Goal: Task Accomplishment & Management: Use online tool/utility

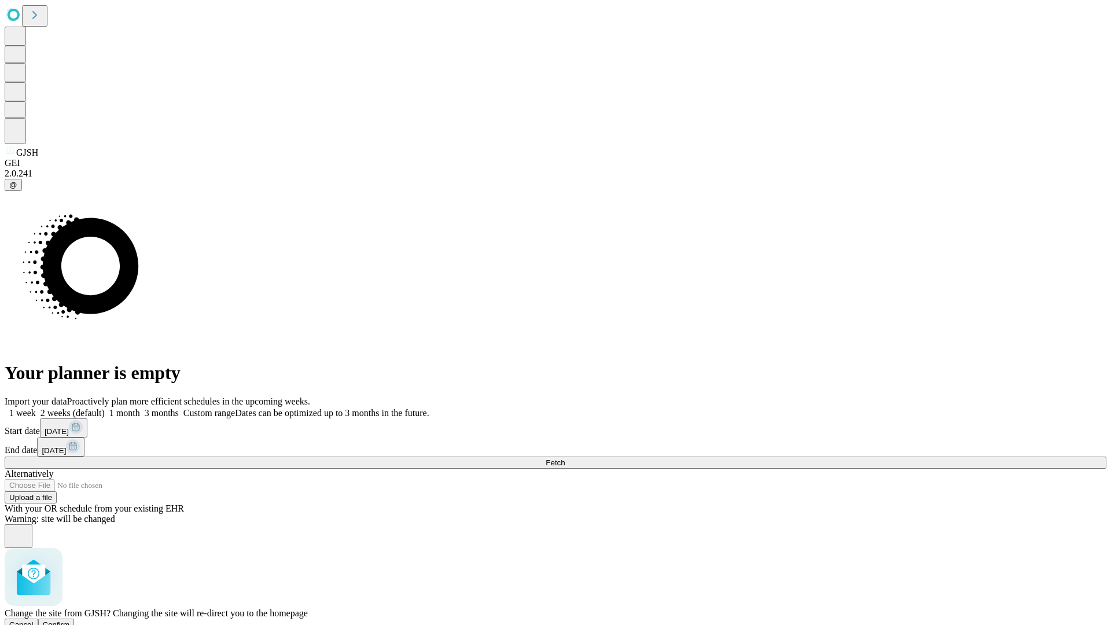
click at [70, 620] on span "Confirm" at bounding box center [56, 624] width 27 height 9
click at [36, 408] on label "1 week" at bounding box center [20, 413] width 31 height 10
click at [565, 458] on span "Fetch" at bounding box center [555, 462] width 19 height 9
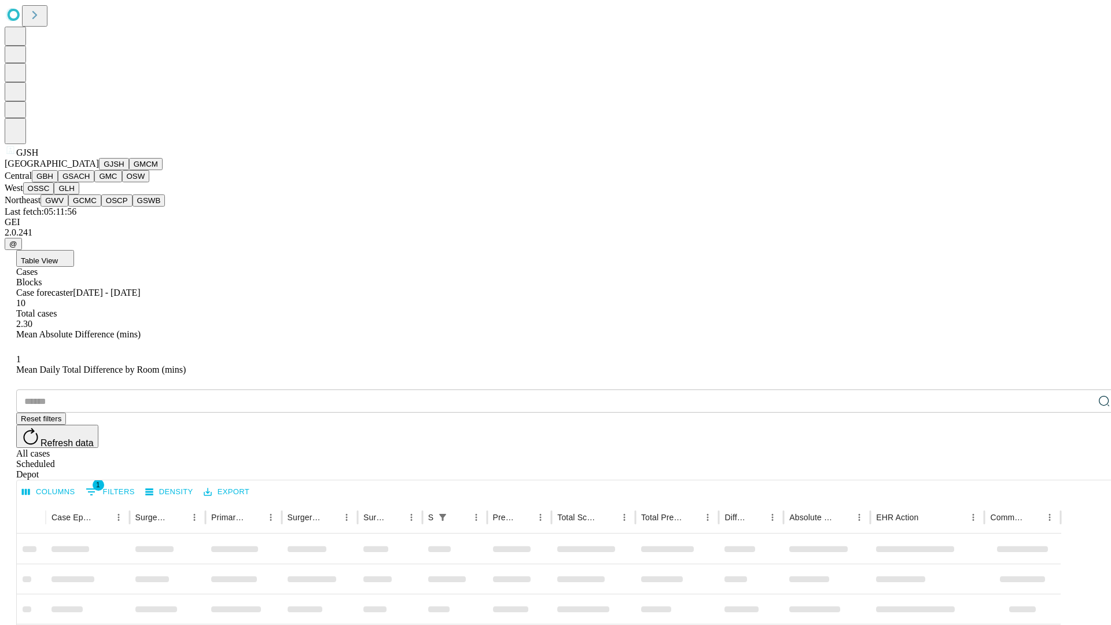
click at [129, 170] on button "GMCM" at bounding box center [146, 164] width 34 height 12
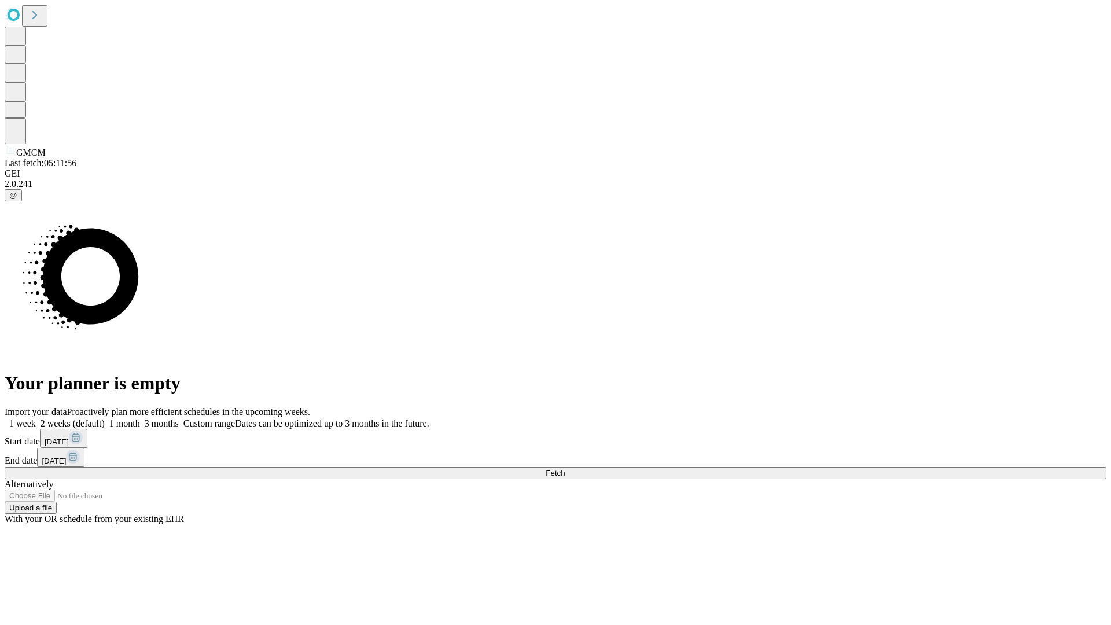
click at [36, 418] on label "1 week" at bounding box center [20, 423] width 31 height 10
click at [565, 469] on span "Fetch" at bounding box center [555, 473] width 19 height 9
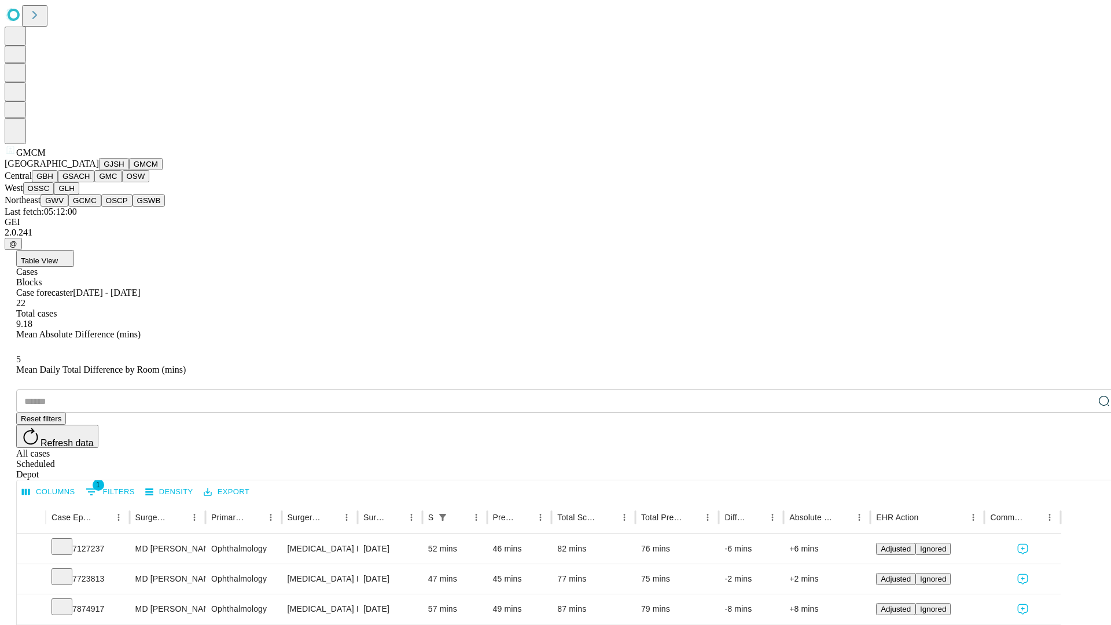
click at [58, 182] on button "GBH" at bounding box center [45, 176] width 26 height 12
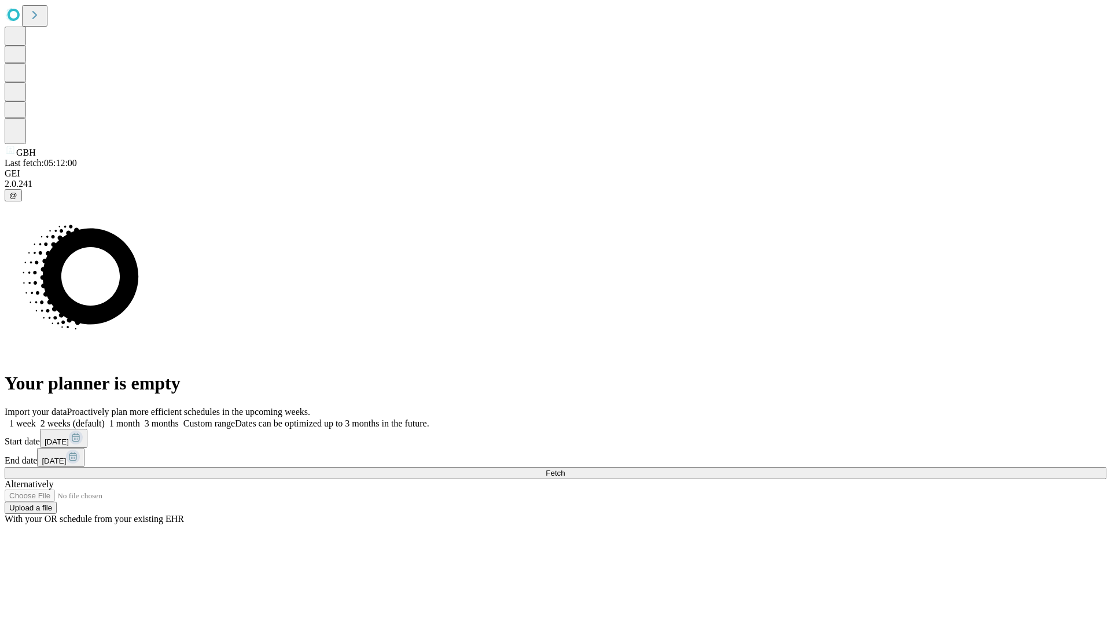
click at [36, 418] on label "1 week" at bounding box center [20, 423] width 31 height 10
click at [565, 469] on span "Fetch" at bounding box center [555, 473] width 19 height 9
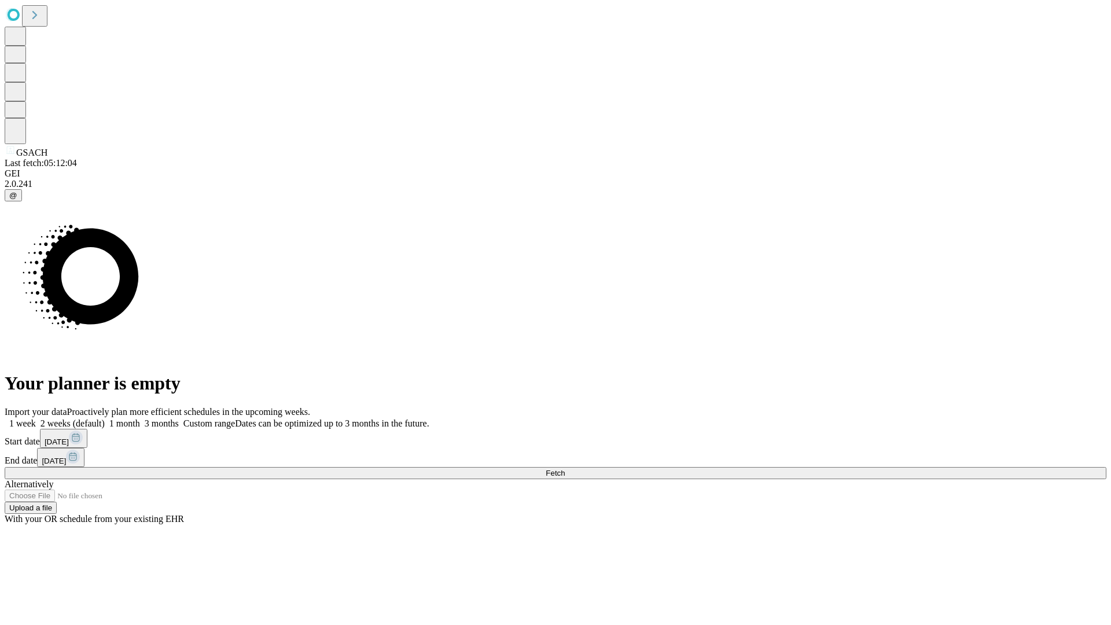
click at [565, 469] on span "Fetch" at bounding box center [555, 473] width 19 height 9
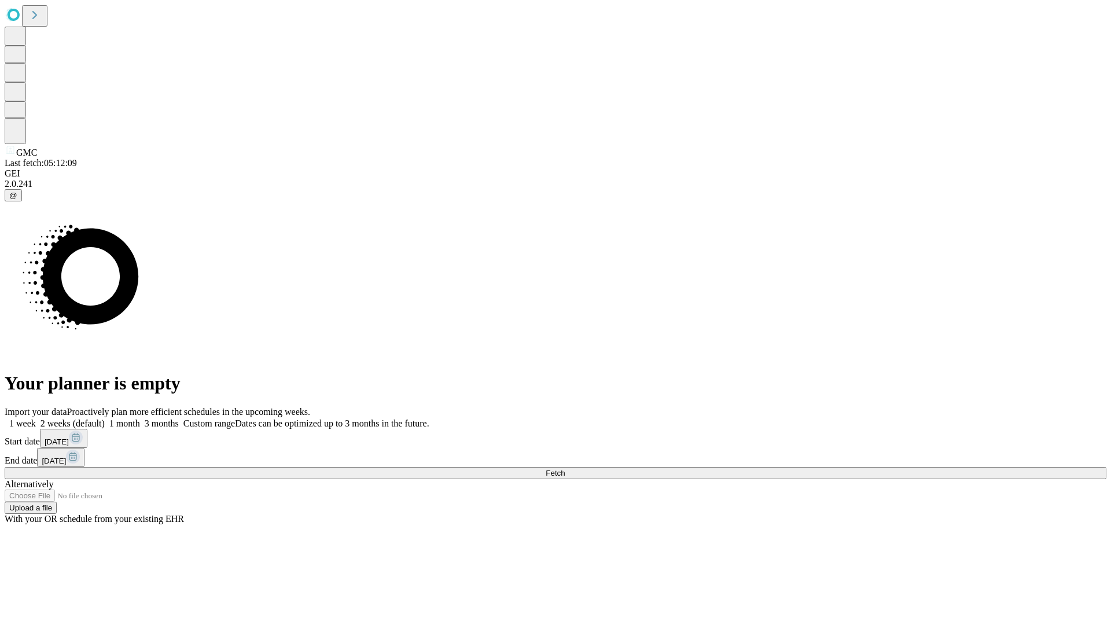
click at [36, 418] on label "1 week" at bounding box center [20, 423] width 31 height 10
click at [565, 469] on span "Fetch" at bounding box center [555, 473] width 19 height 9
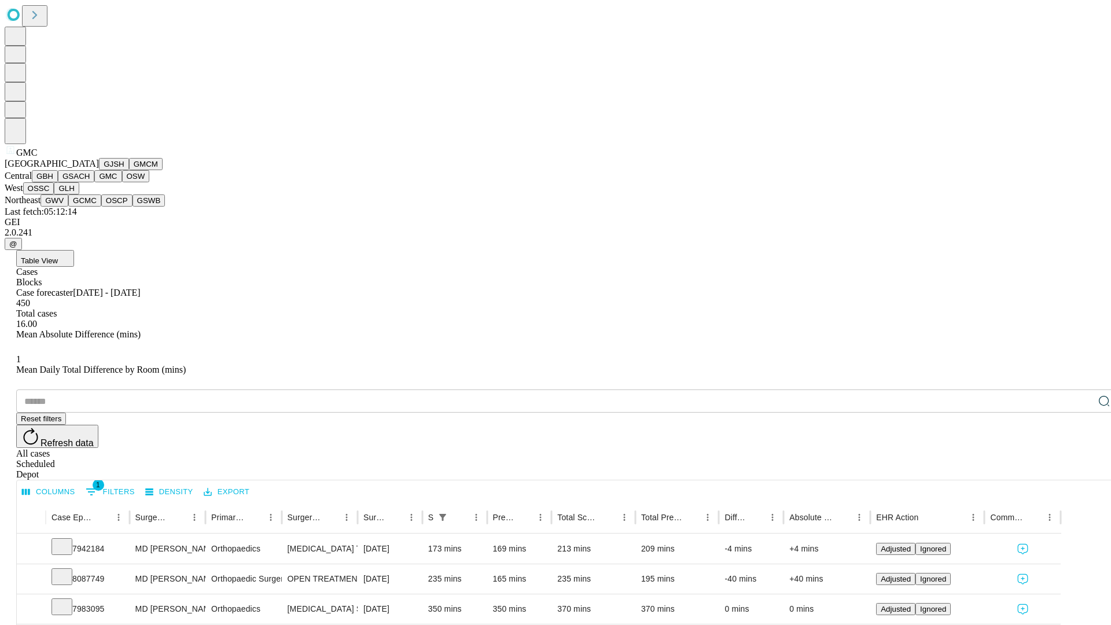
click at [122, 182] on button "OSW" at bounding box center [136, 176] width 28 height 12
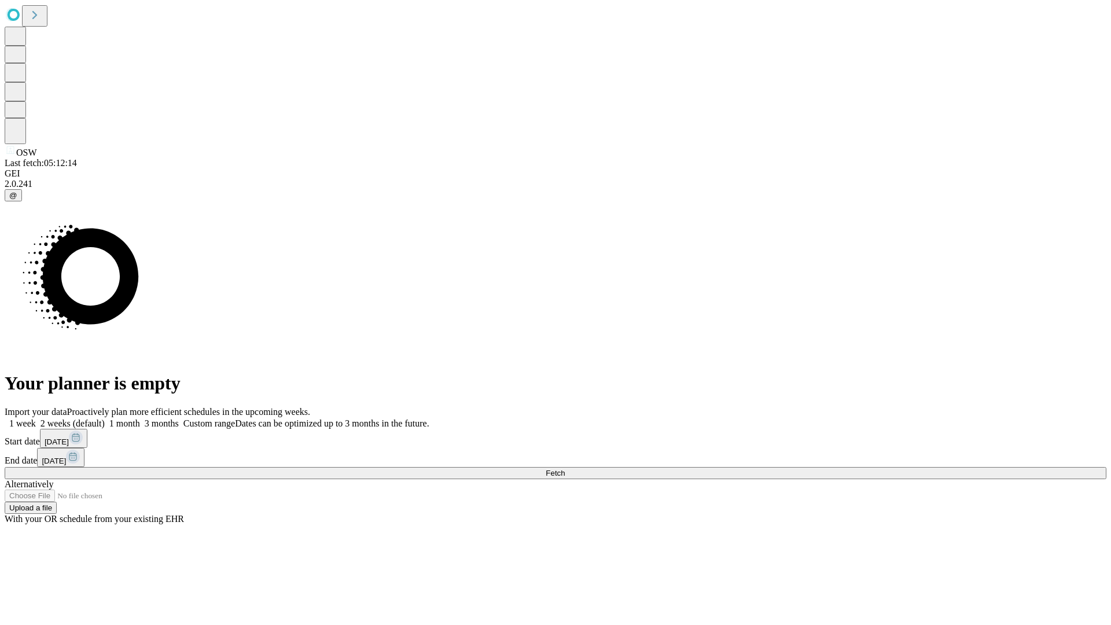
click at [36, 418] on label "1 week" at bounding box center [20, 423] width 31 height 10
click at [565, 469] on span "Fetch" at bounding box center [555, 473] width 19 height 9
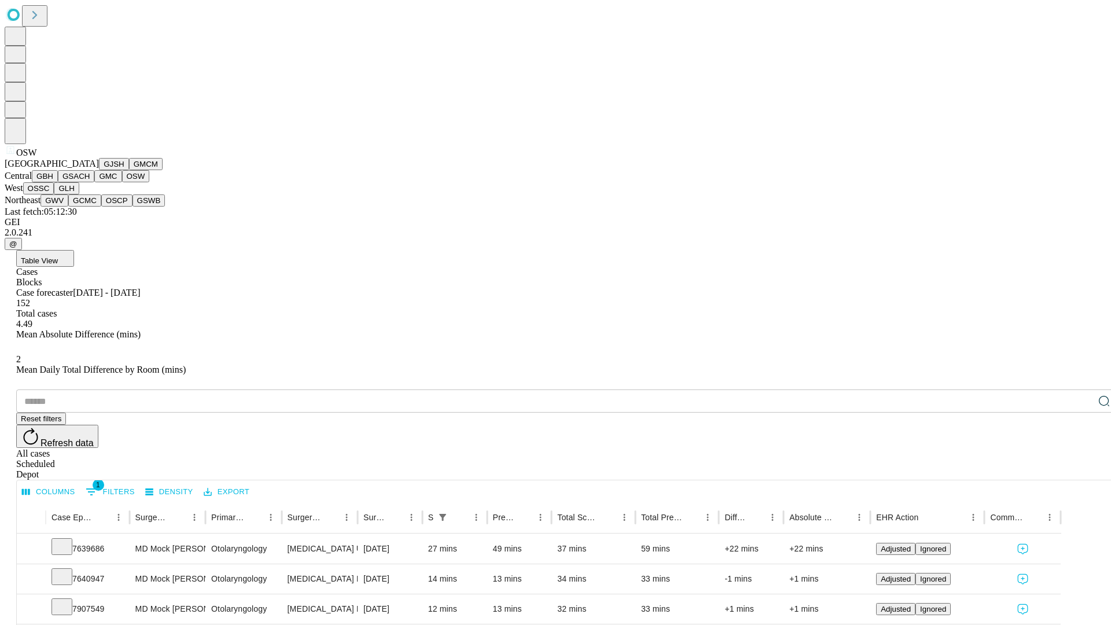
click at [54, 194] on button "OSSC" at bounding box center [38, 188] width 31 height 12
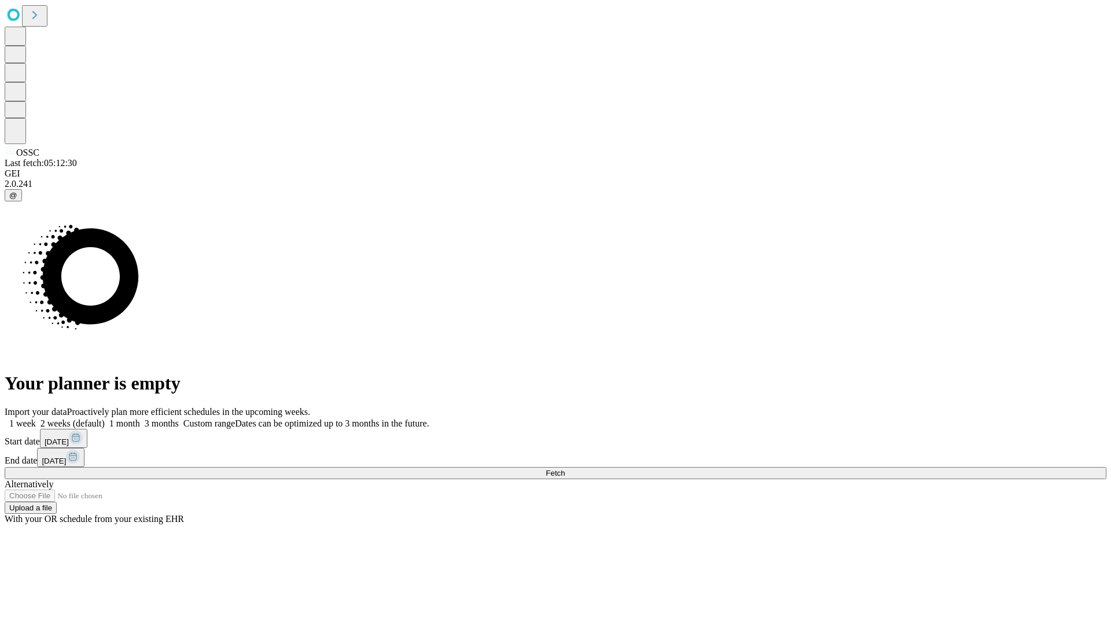
click at [565, 469] on span "Fetch" at bounding box center [555, 473] width 19 height 9
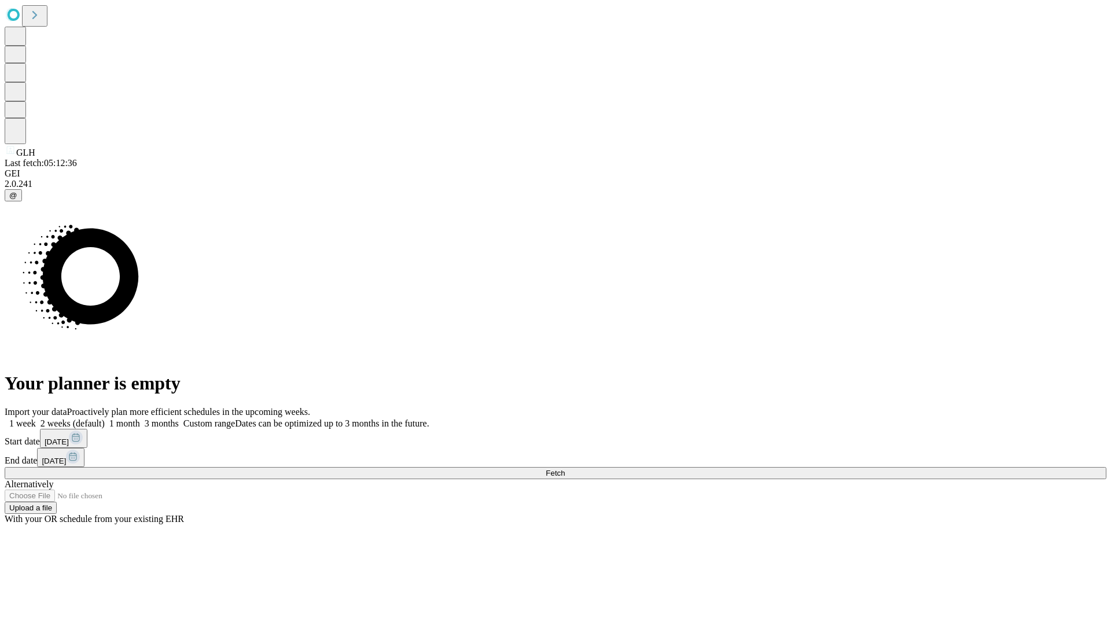
click at [36, 418] on label "1 week" at bounding box center [20, 423] width 31 height 10
click at [565, 469] on span "Fetch" at bounding box center [555, 473] width 19 height 9
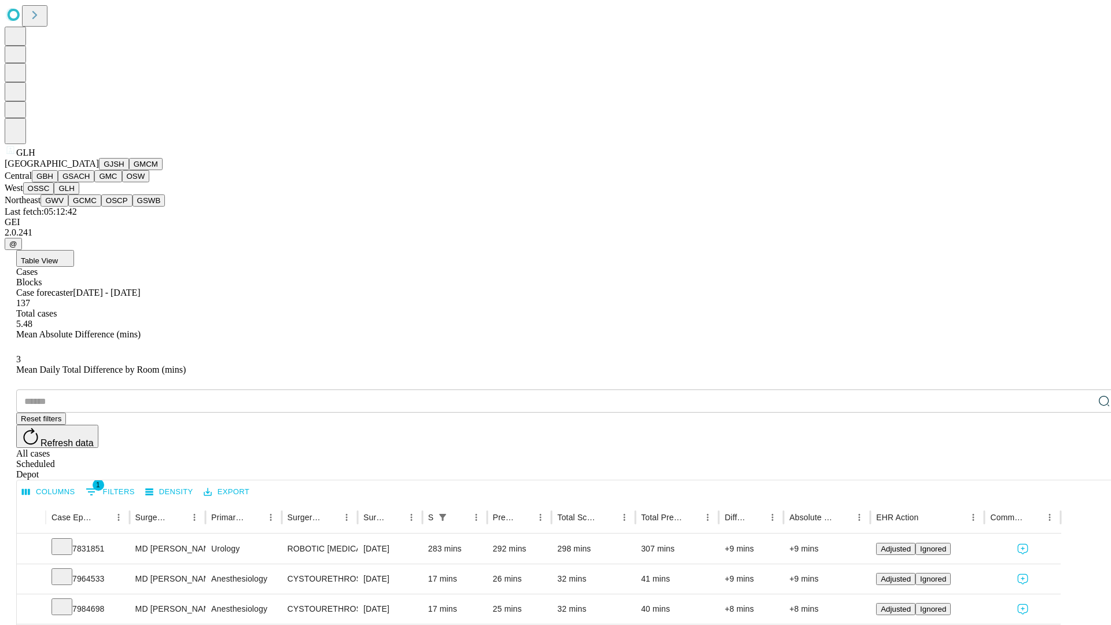
click at [68, 207] on button "GWV" at bounding box center [55, 200] width 28 height 12
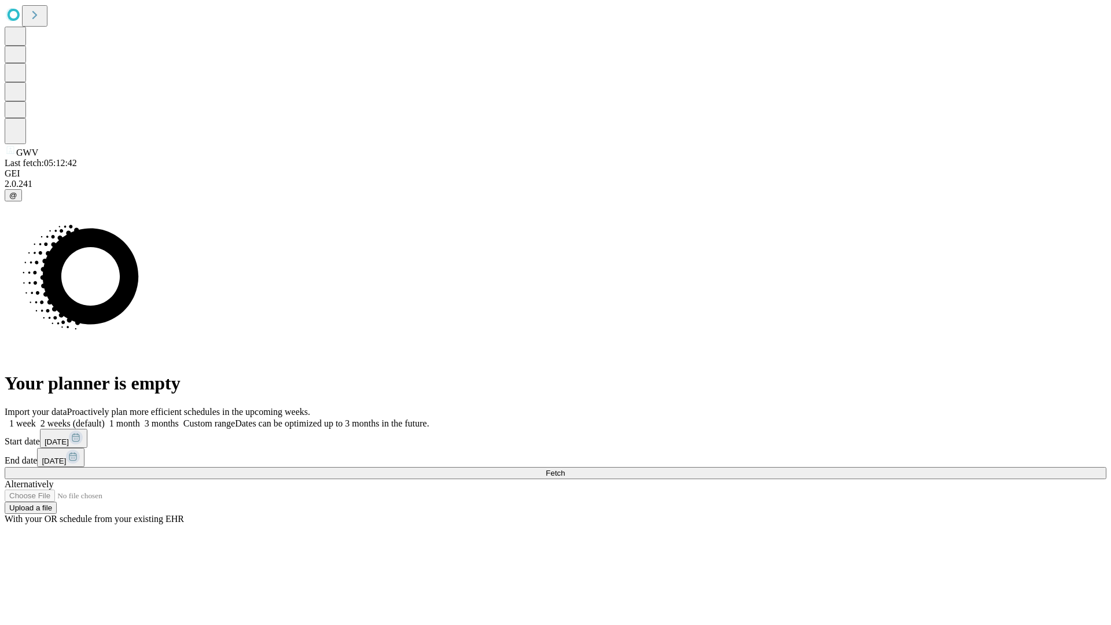
click at [36, 418] on label "1 week" at bounding box center [20, 423] width 31 height 10
click at [565, 469] on span "Fetch" at bounding box center [555, 473] width 19 height 9
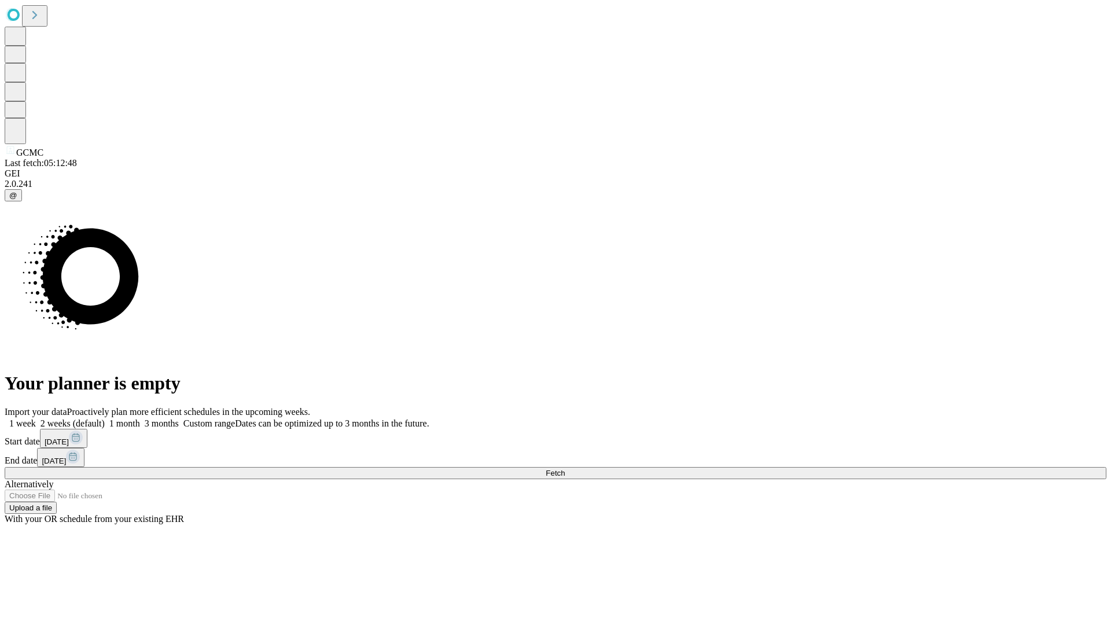
click at [36, 418] on label "1 week" at bounding box center [20, 423] width 31 height 10
click at [565, 469] on span "Fetch" at bounding box center [555, 473] width 19 height 9
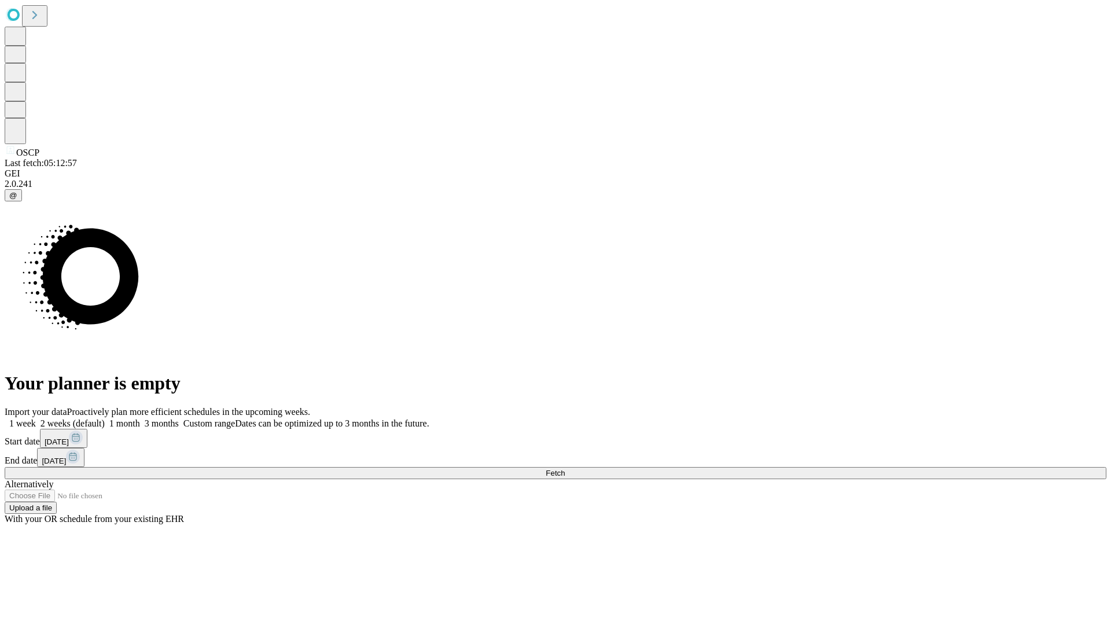
click at [36, 418] on label "1 week" at bounding box center [20, 423] width 31 height 10
click at [565, 469] on span "Fetch" at bounding box center [555, 473] width 19 height 9
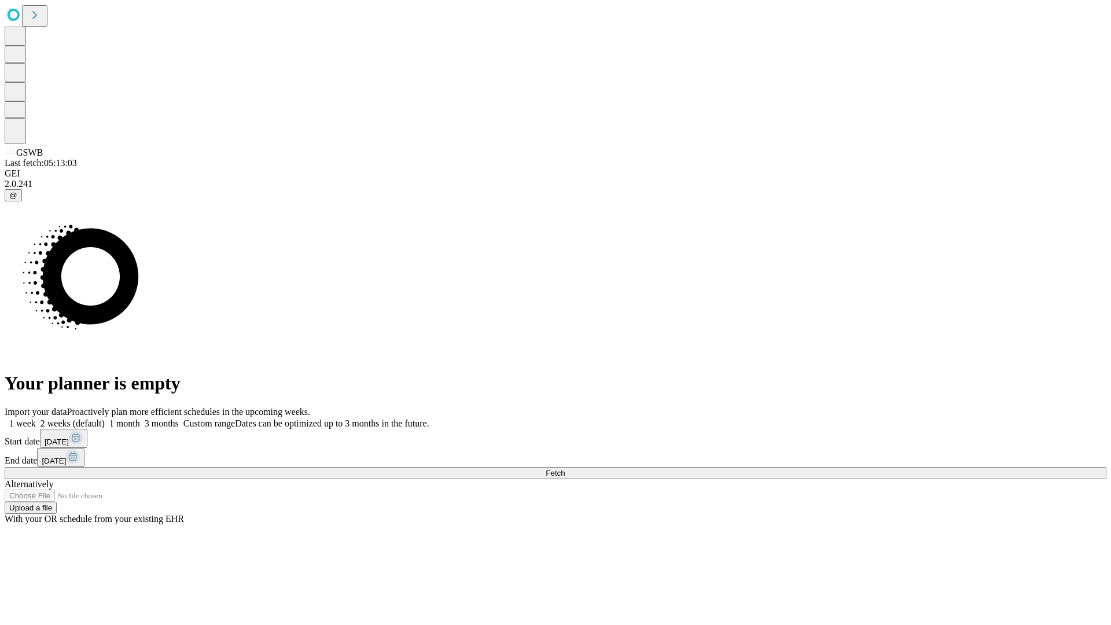
click at [36, 418] on label "1 week" at bounding box center [20, 423] width 31 height 10
click at [565, 469] on span "Fetch" at bounding box center [555, 473] width 19 height 9
